Goal: Task Accomplishment & Management: Use online tool/utility

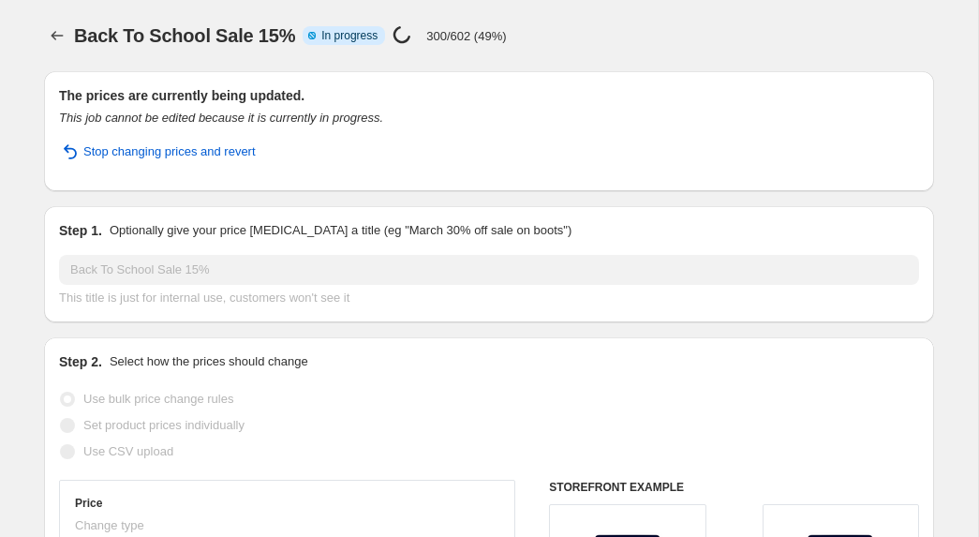
select select "percentage"
select select "no_change"
select select "tag"
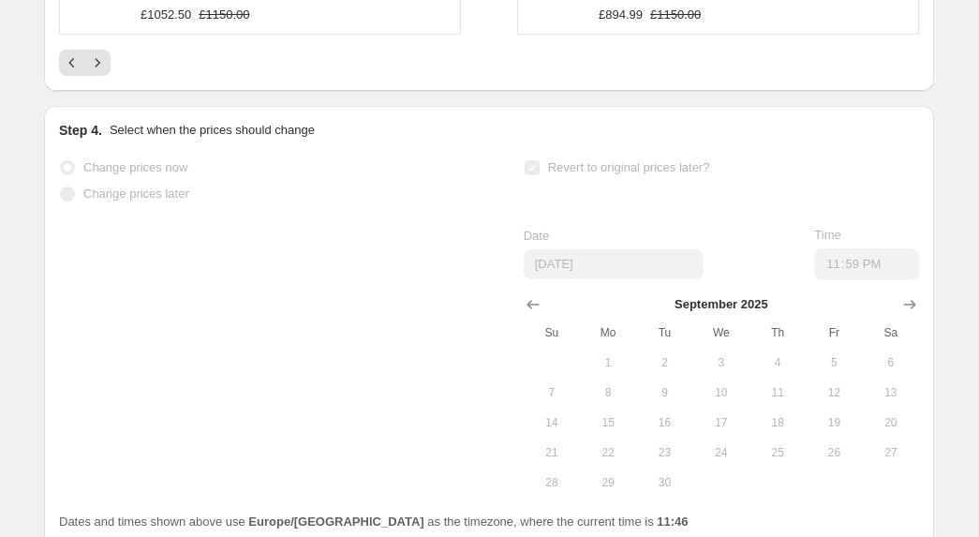
scroll to position [1704, 0]
